Goal: Information Seeking & Learning: Learn about a topic

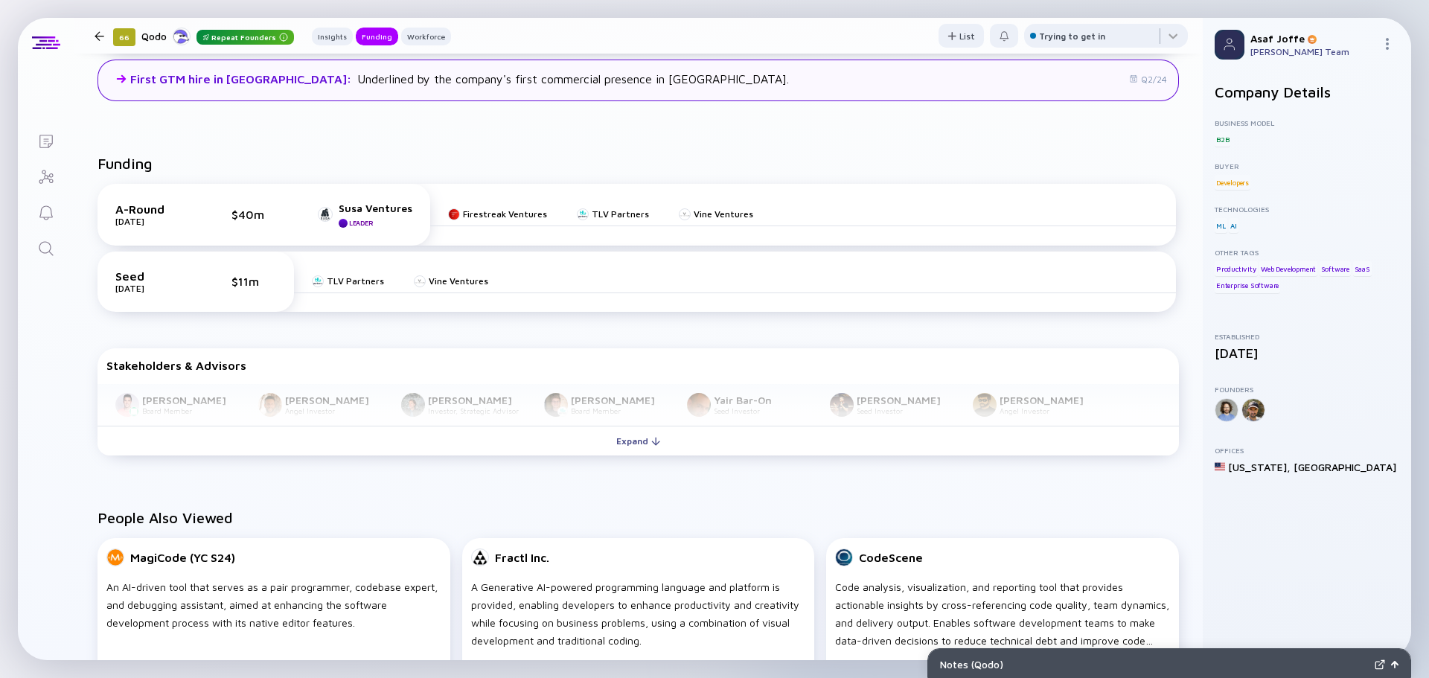
scroll to position [447, 0]
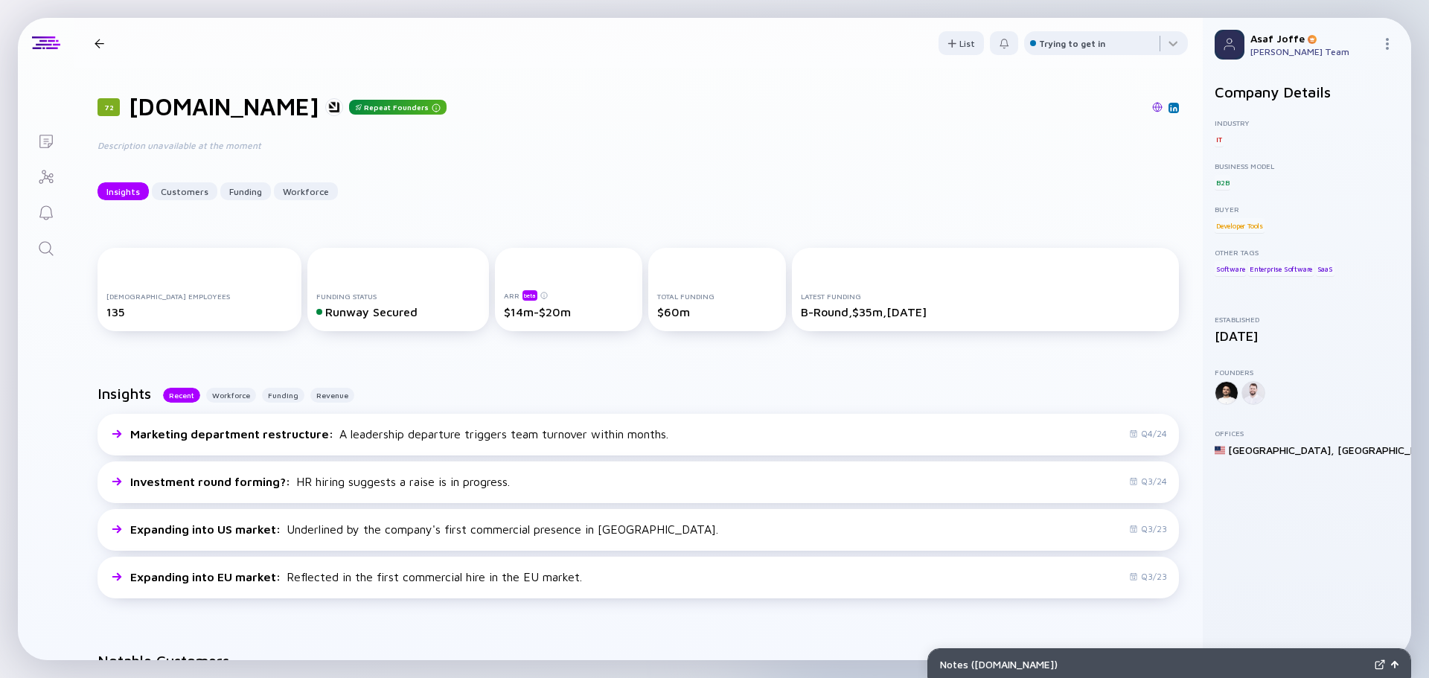
click at [524, 139] on div "Description unavailable at the moment" at bounding box center [336, 145] width 476 height 14
